Goal: Navigation & Orientation: Find specific page/section

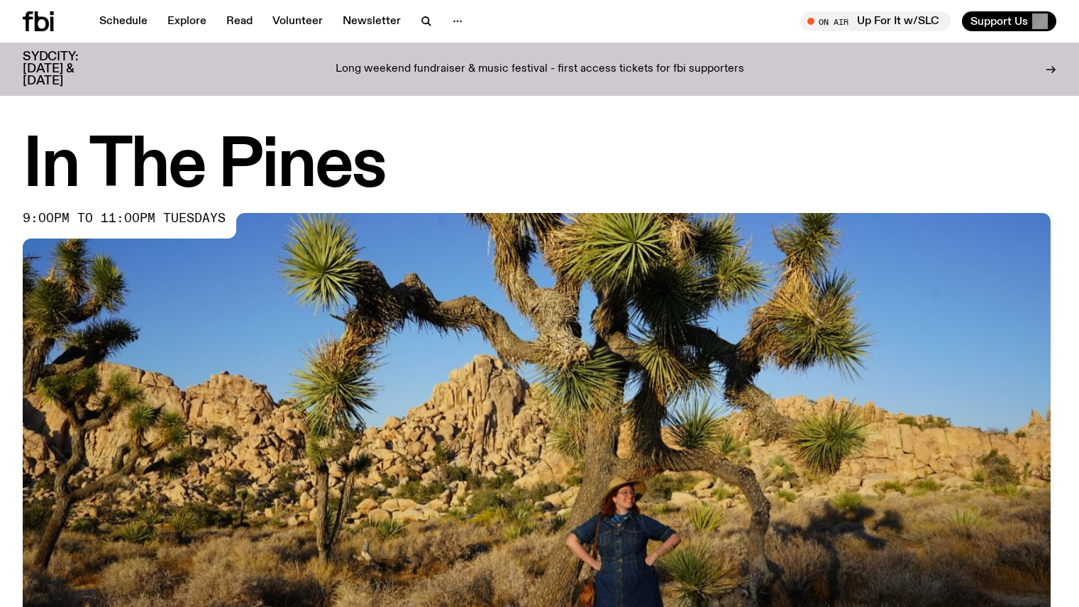
scroll to position [1, 0]
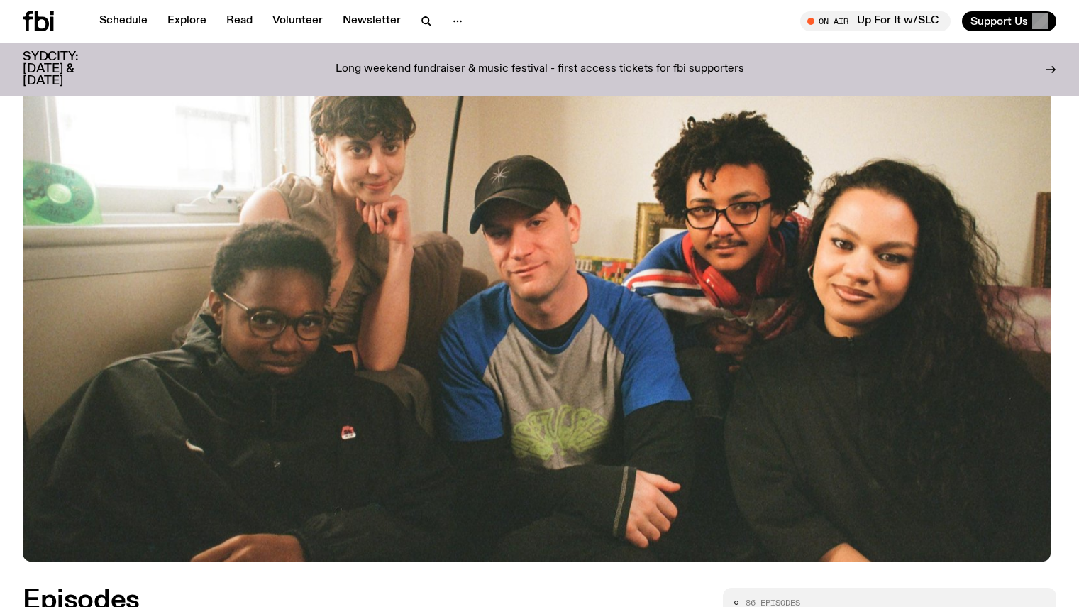
scroll to position [219, 0]
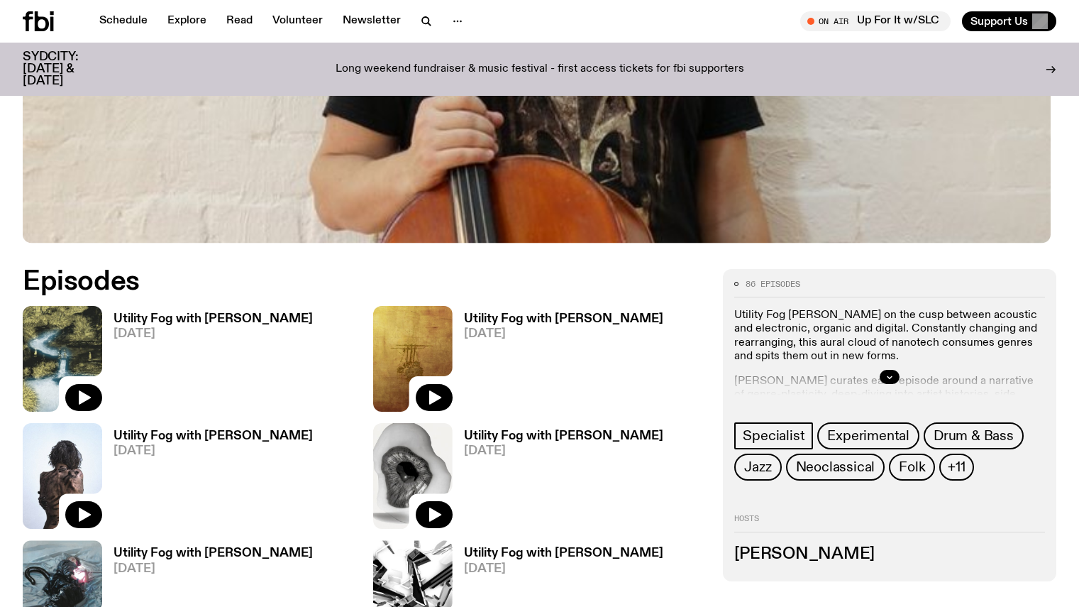
scroll to position [538, 0]
